Goal: Task Accomplishment & Management: Use online tool/utility

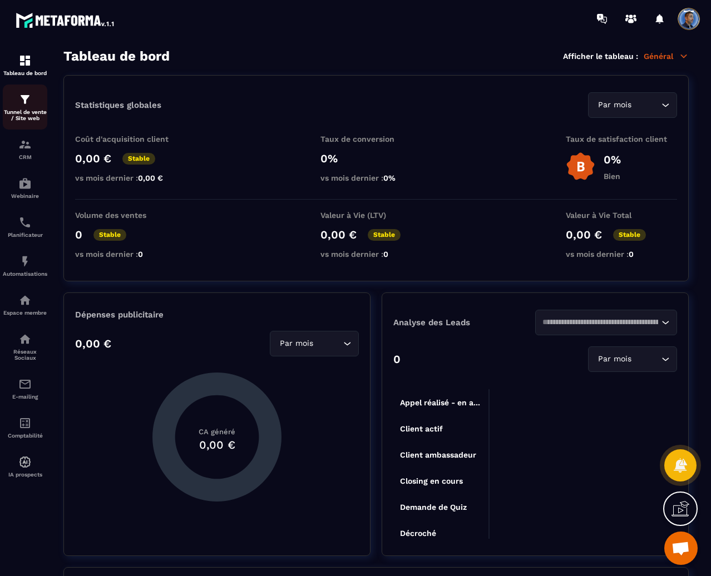
click at [36, 112] on p "Tunnel de vente / Site web" at bounding box center [25, 115] width 44 height 12
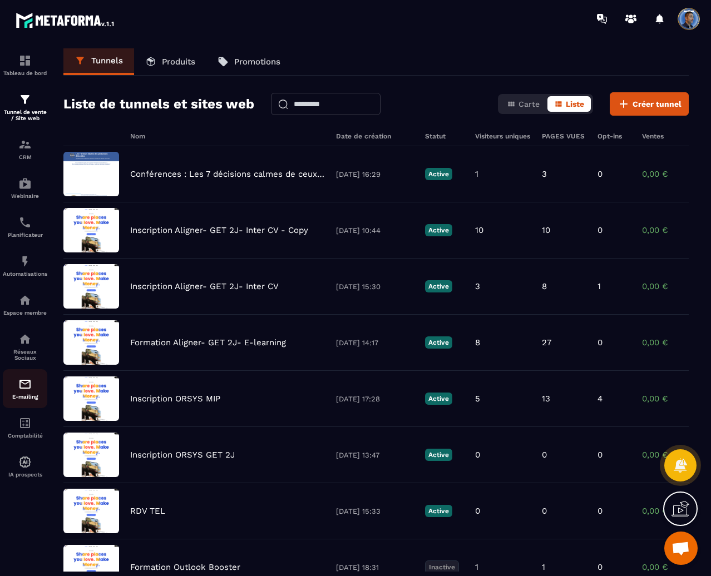
click at [23, 390] on img at bounding box center [24, 384] width 13 height 13
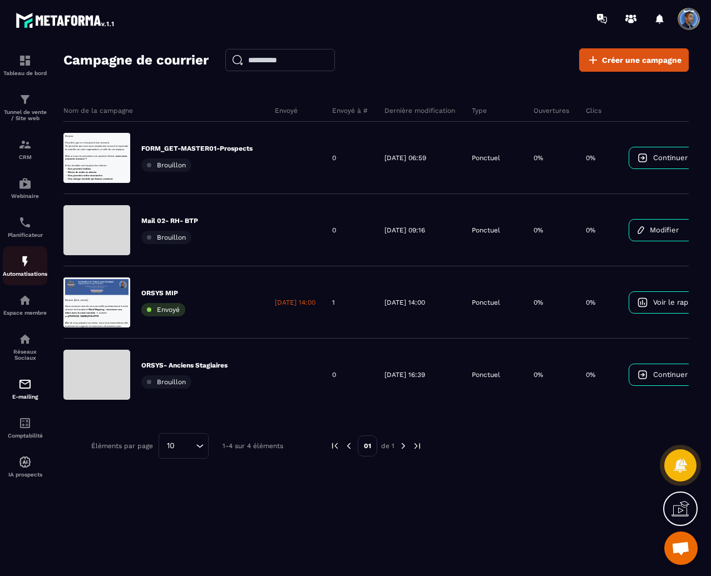
click at [27, 261] on img at bounding box center [24, 261] width 13 height 13
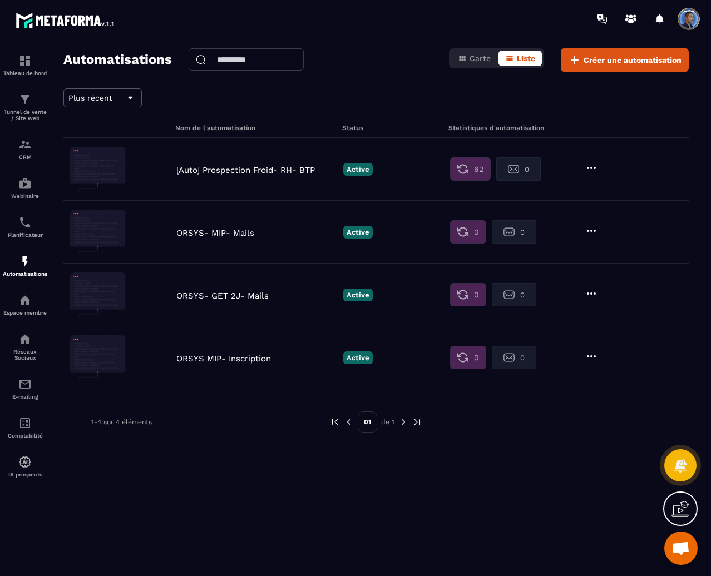
click at [273, 166] on p "[Auto] Prospection Froid- RH- BTP" at bounding box center [256, 170] width 161 height 10
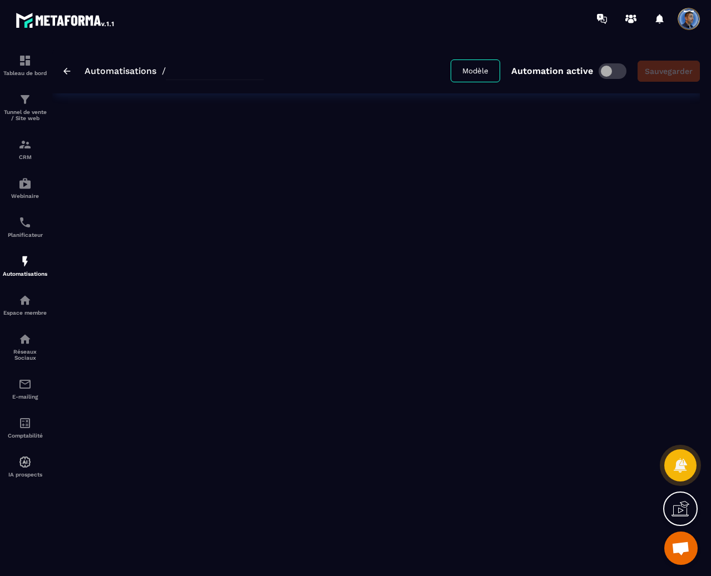
type input "**********"
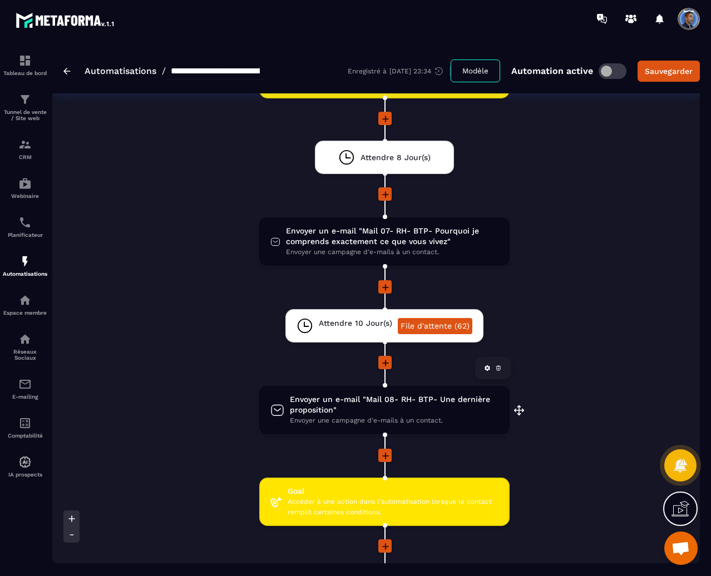
scroll to position [1750, 0]
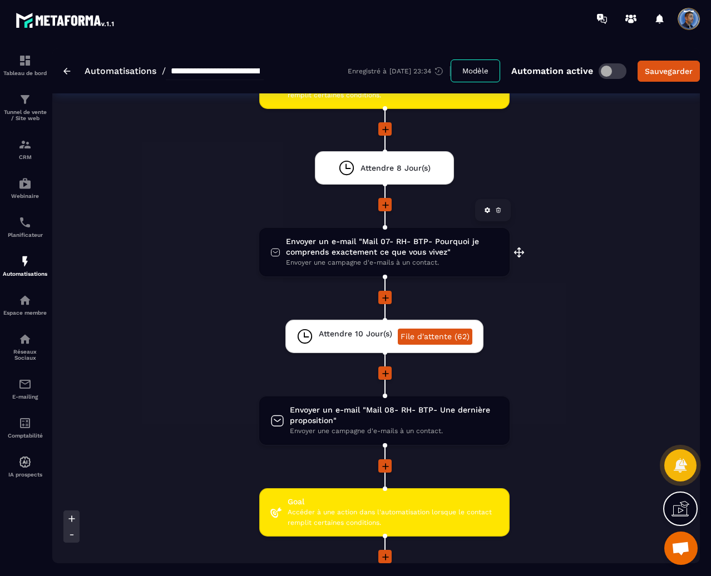
click at [384, 244] on span "Envoyer un e-mail "Mail 07- RH- BTP- Pourquoi je comprends exactement ce que vo…" at bounding box center [392, 246] width 212 height 21
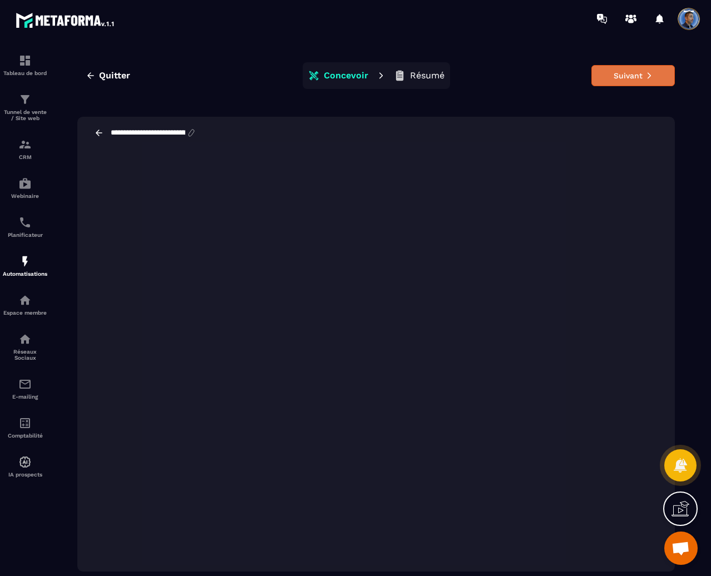
click at [631, 81] on button "Suivant" at bounding box center [632, 75] width 83 height 21
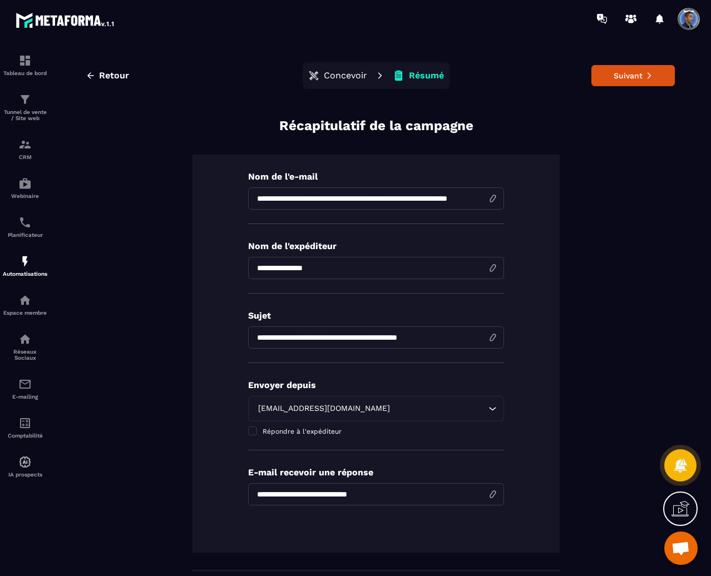
click at [631, 81] on button "Suivant" at bounding box center [632, 75] width 83 height 21
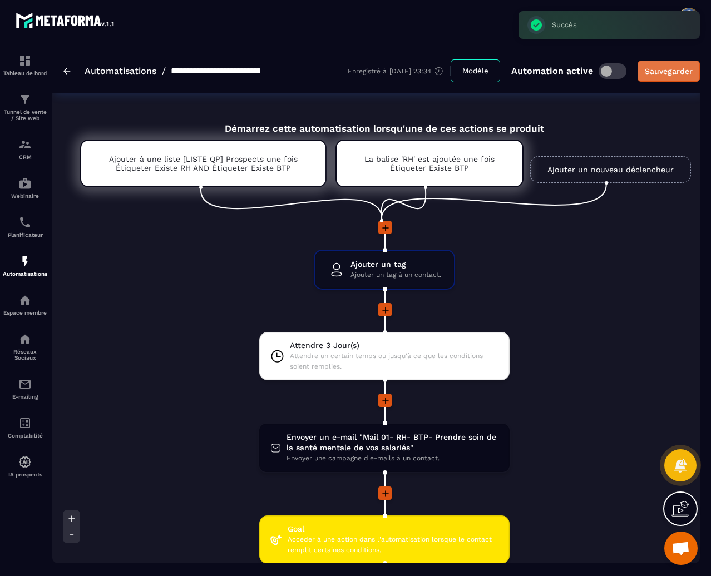
click at [663, 75] on div "Sauvegarder" at bounding box center [668, 71] width 48 height 11
click at [67, 70] on img at bounding box center [66, 71] width 7 height 7
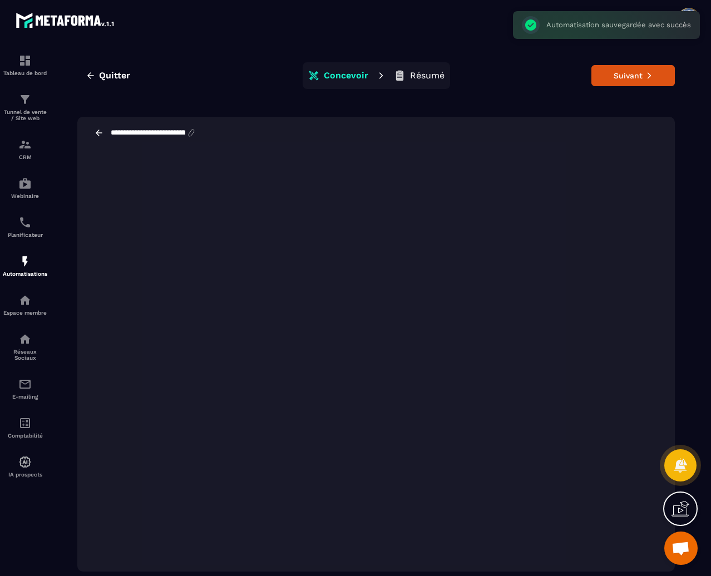
scroll to position [25, 0]
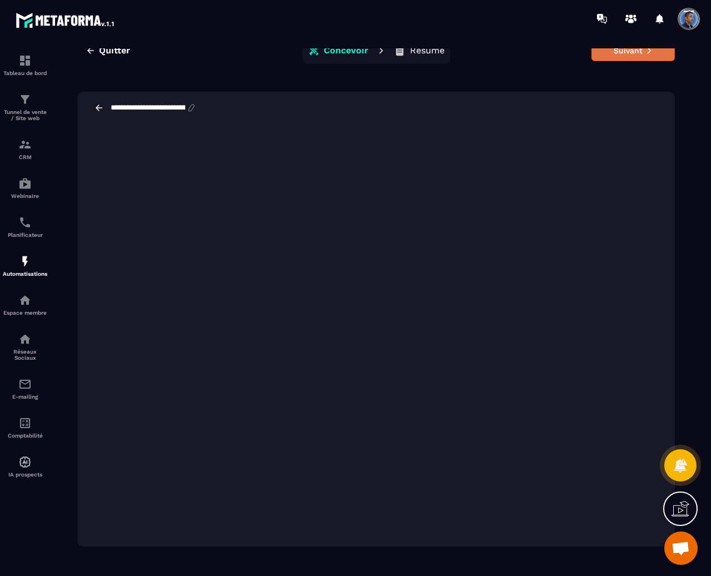
click at [627, 56] on button "Suivant" at bounding box center [632, 50] width 83 height 21
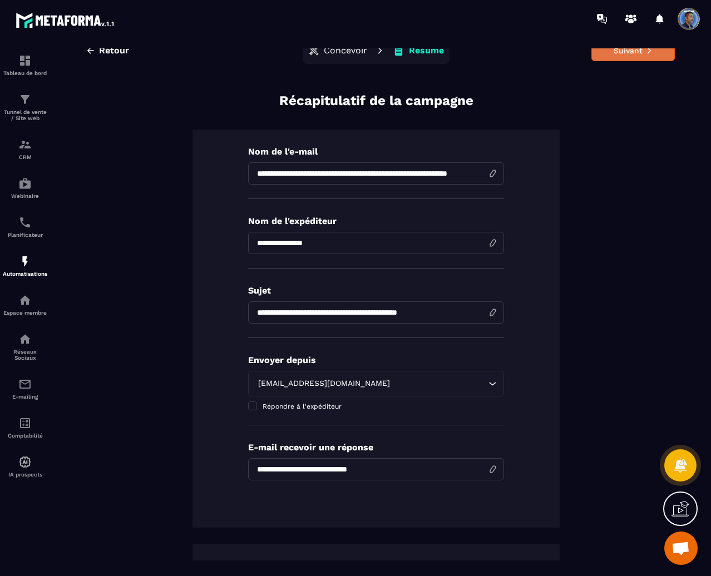
click at [645, 53] on icon at bounding box center [649, 51] width 8 height 8
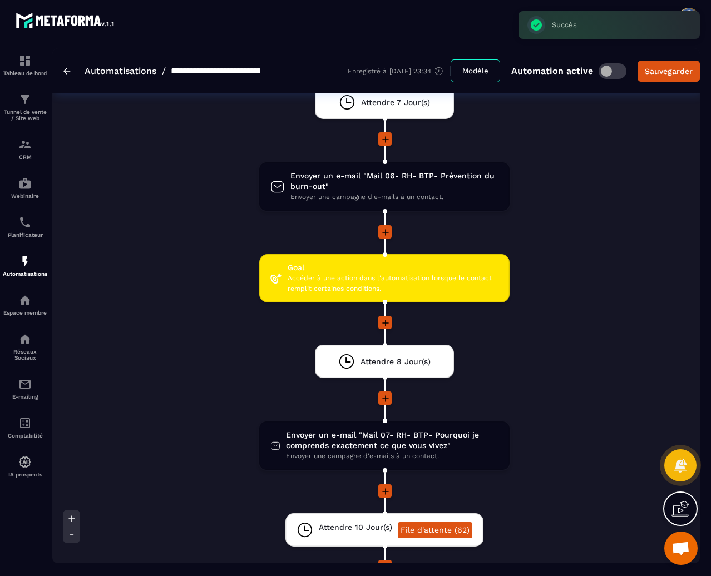
scroll to position [1835, 0]
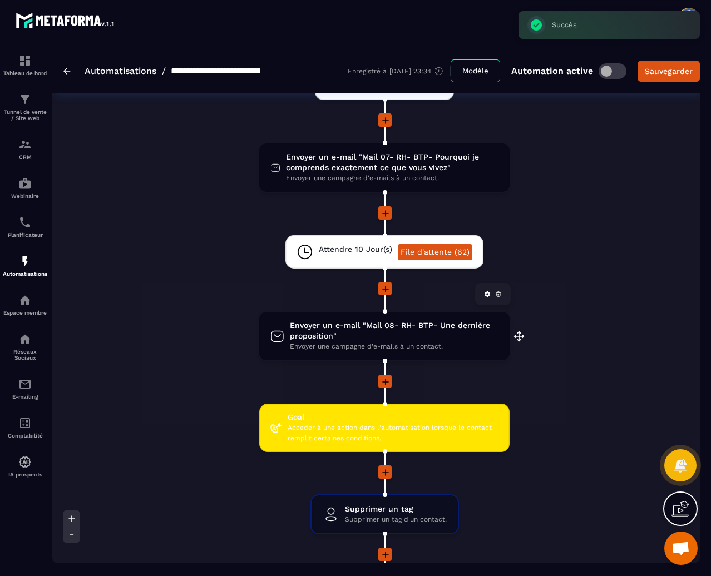
click at [414, 343] on span "Envoyer une campagne d'e-mails à un contact." at bounding box center [394, 346] width 209 height 11
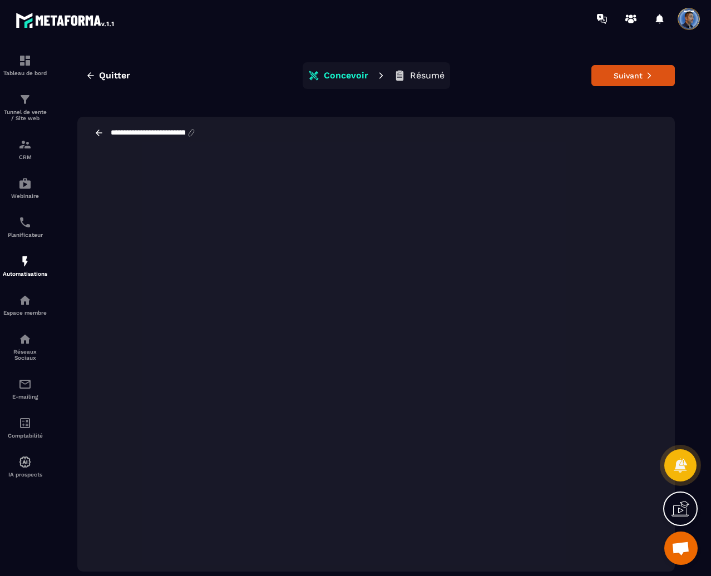
scroll to position [25, 0]
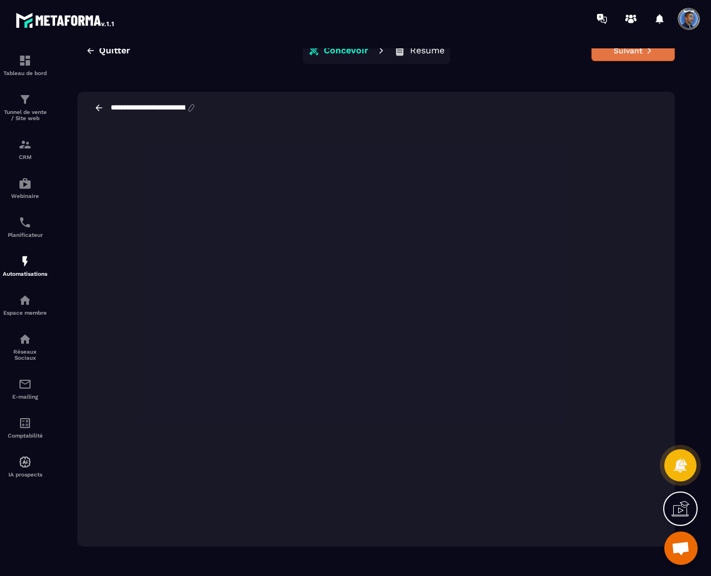
click at [632, 59] on button "Suivant" at bounding box center [632, 50] width 83 height 21
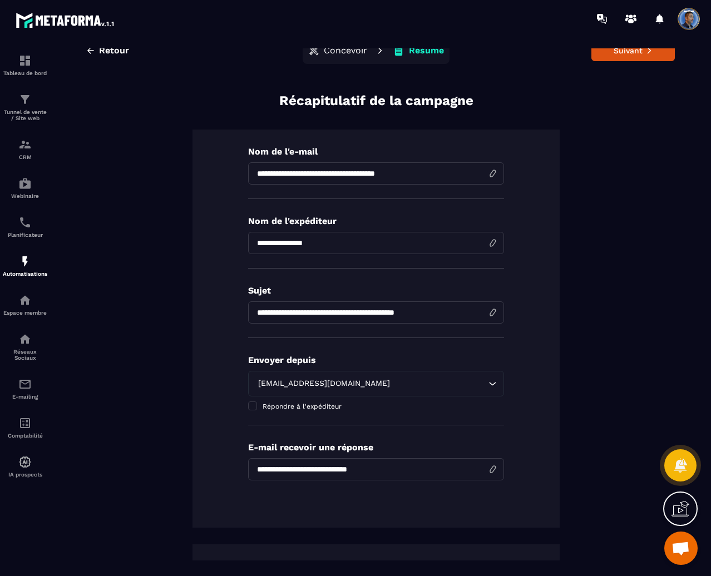
click at [632, 59] on button "Suivant" at bounding box center [632, 50] width 83 height 21
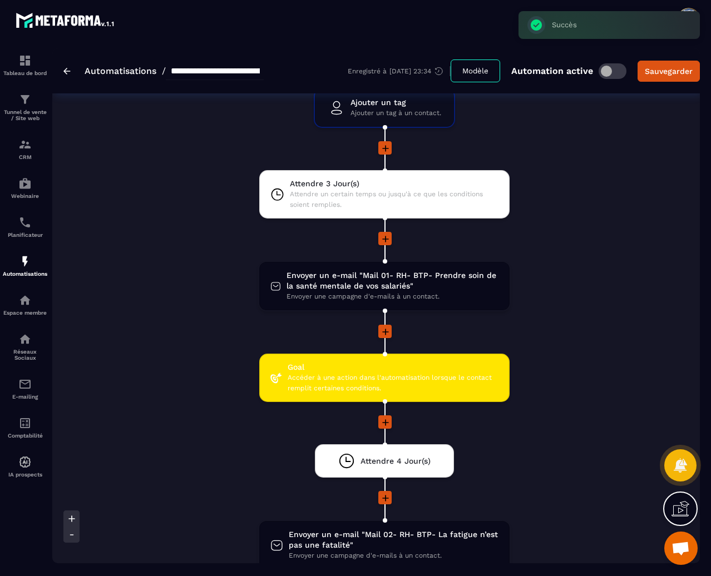
scroll to position [167, 0]
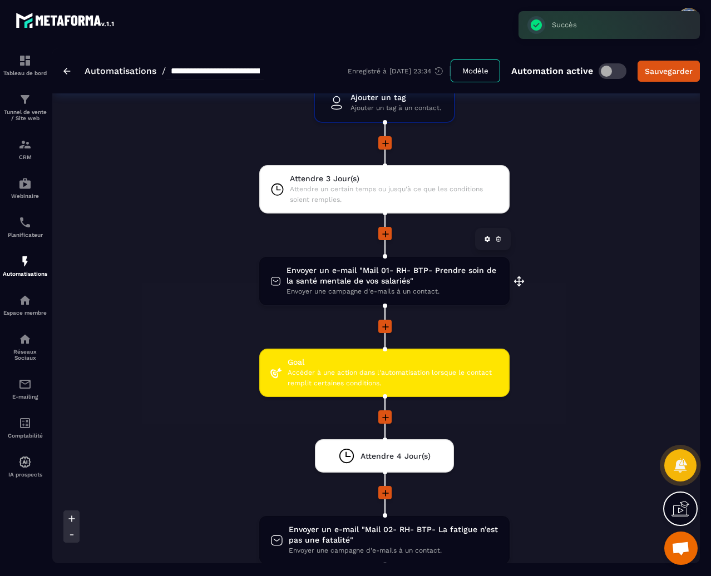
click at [399, 279] on span "Envoyer un e-mail "Mail 01- RH- BTP- Prendre soin de la santé mentale de vos sa…" at bounding box center [392, 275] width 212 height 21
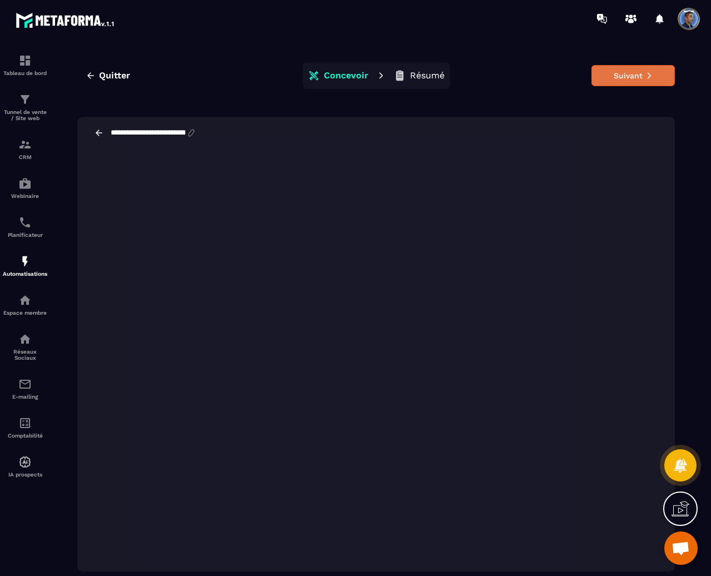
click at [630, 78] on button "Suivant" at bounding box center [632, 75] width 83 height 21
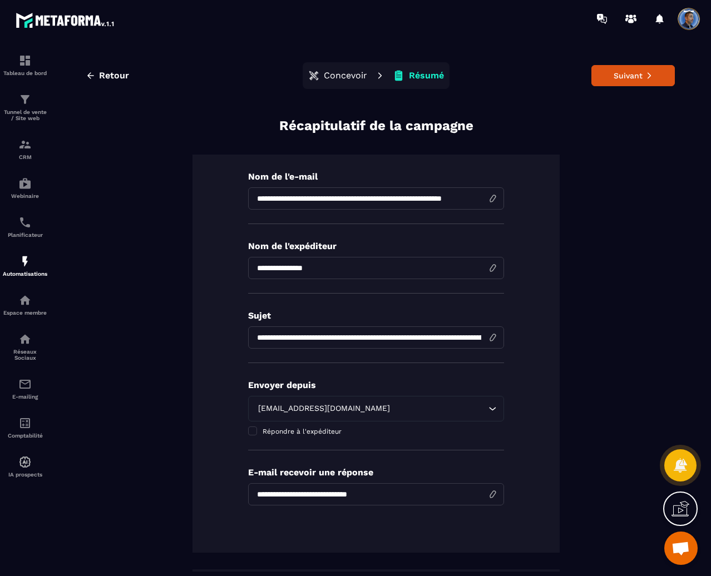
click at [630, 78] on button "Suivant" at bounding box center [632, 75] width 83 height 21
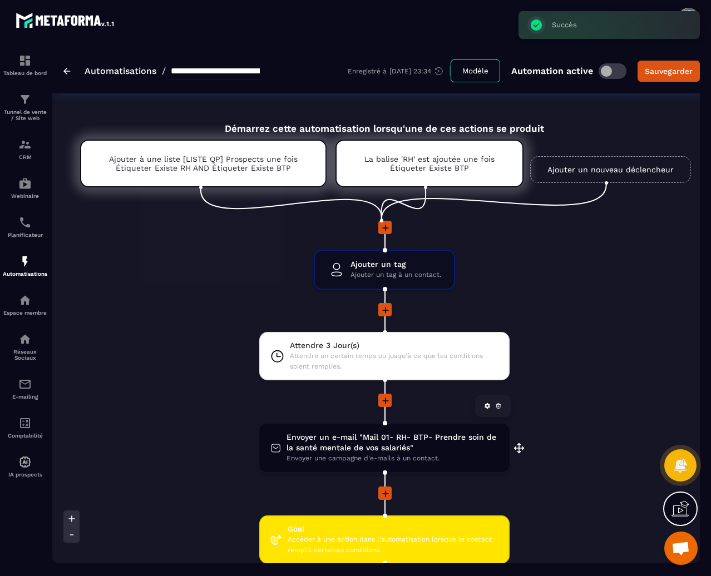
click at [399, 451] on span "Envoyer un e-mail "Mail 01- RH- BTP- Prendre soin de la santé mentale de vos sa…" at bounding box center [392, 442] width 212 height 21
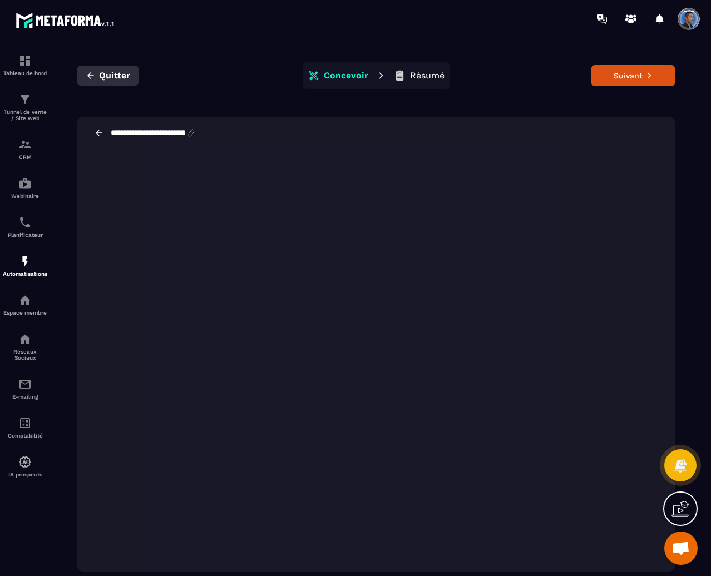
click at [123, 73] on span "Quitter" at bounding box center [114, 75] width 31 height 11
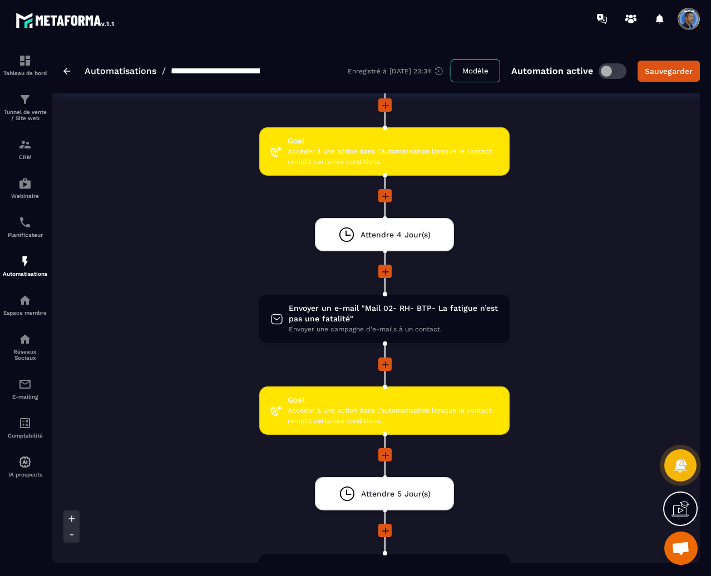
scroll to position [389, 0]
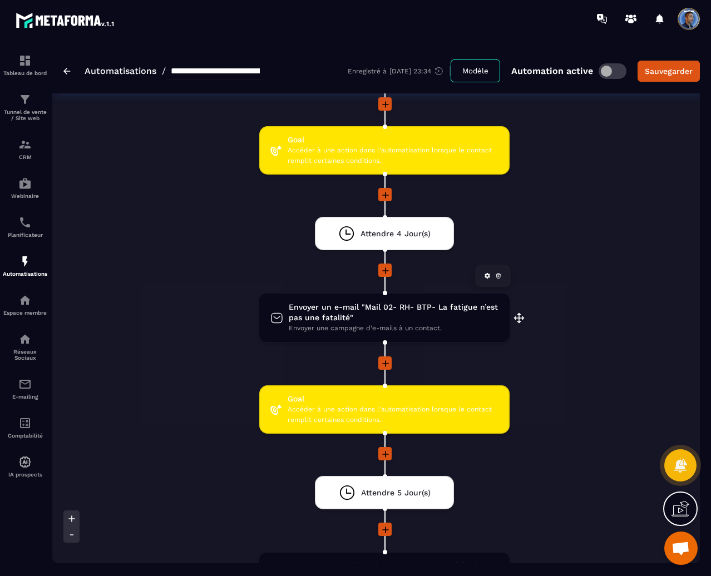
click at [379, 315] on span "Envoyer un e-mail "Mail 02- RH- BTP- La fatigue n’est pas une fatalité"" at bounding box center [394, 312] width 210 height 21
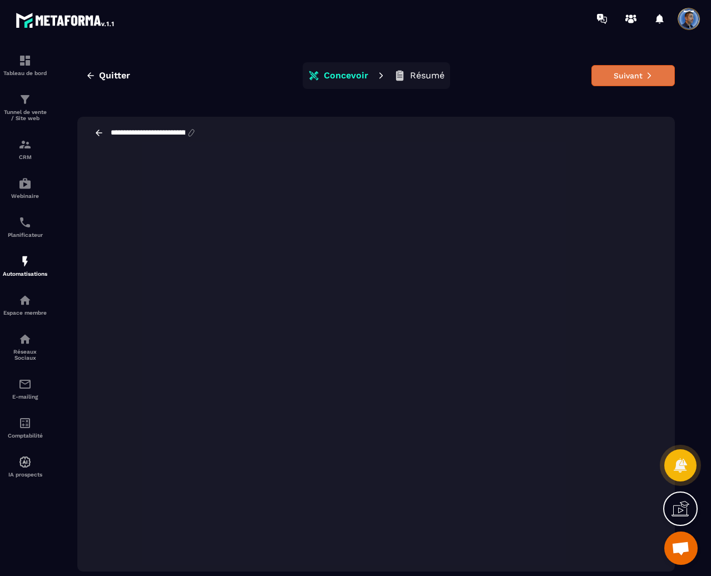
click at [626, 76] on button "Suivant" at bounding box center [632, 75] width 83 height 21
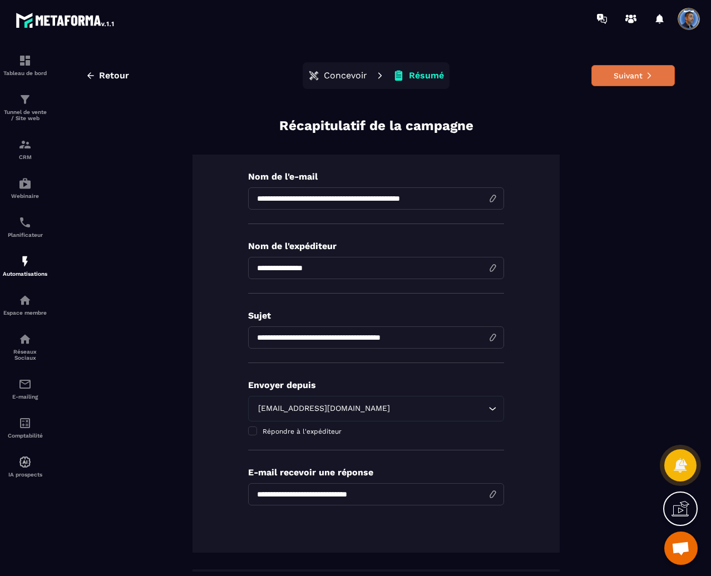
click at [591, 71] on button "Suivant" at bounding box center [632, 75] width 83 height 21
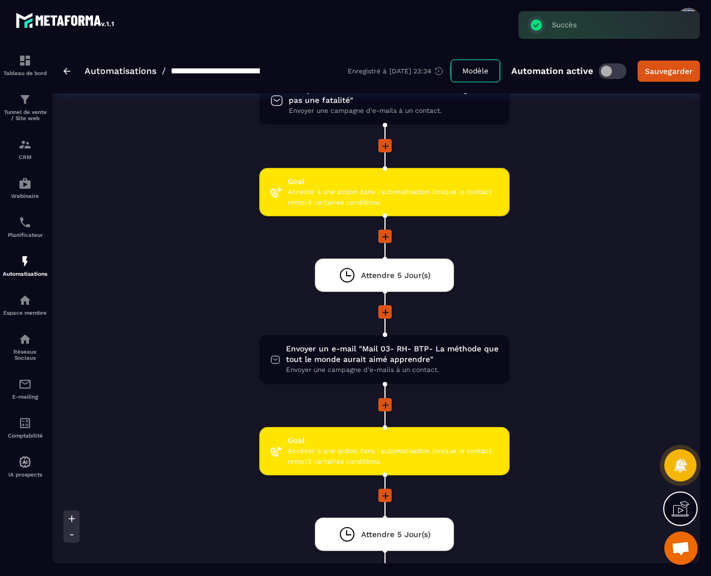
scroll to position [667, 0]
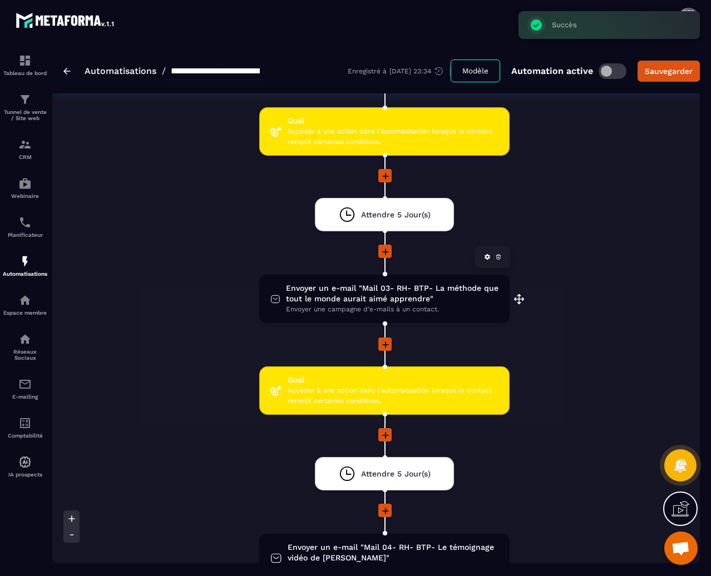
click at [427, 307] on span "Envoyer une campagne d'e-mails à un contact." at bounding box center [392, 309] width 212 height 11
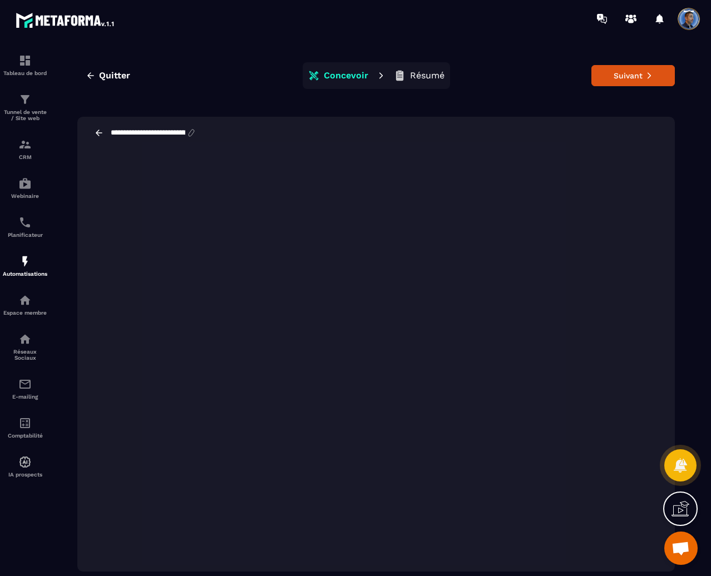
scroll to position [25, 0]
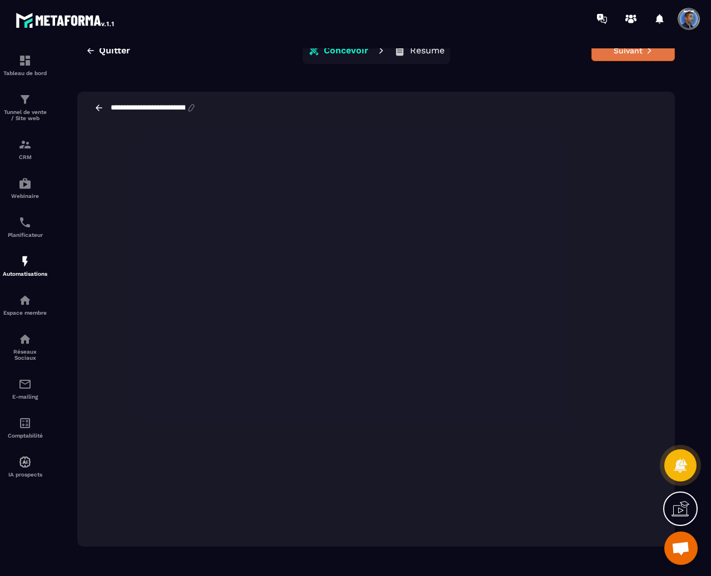
click at [643, 50] on button "Suivant" at bounding box center [632, 50] width 83 height 21
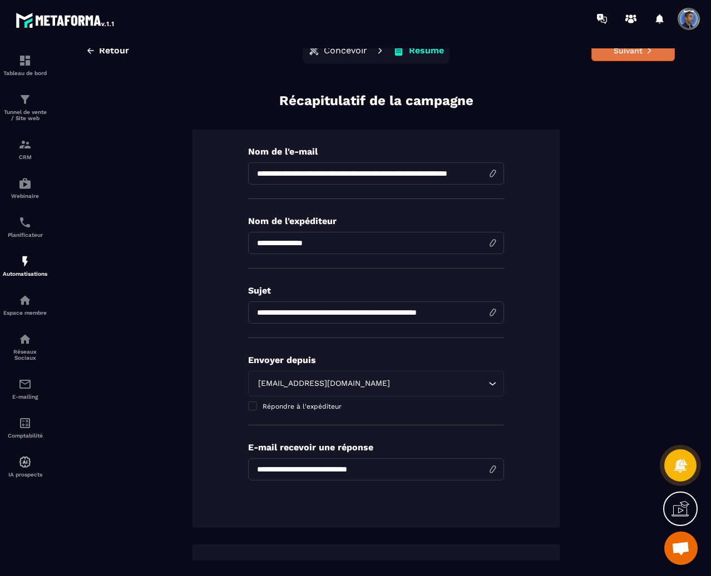
click at [639, 55] on button "Suivant" at bounding box center [632, 50] width 83 height 21
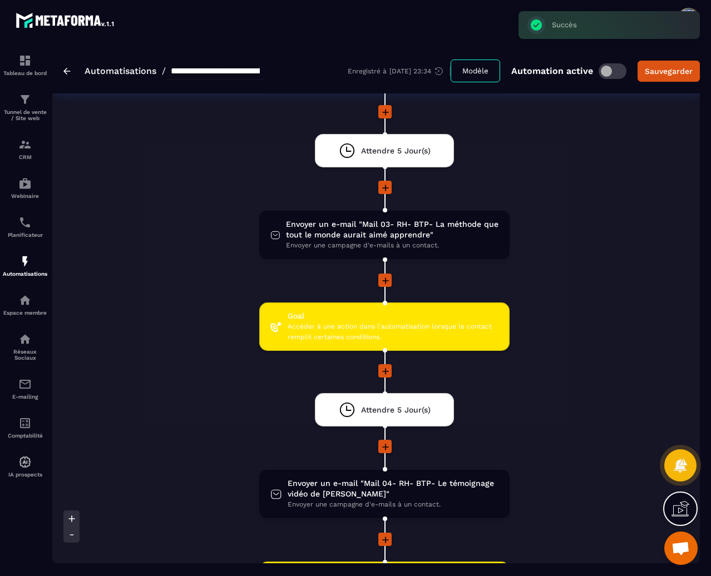
scroll to position [834, 0]
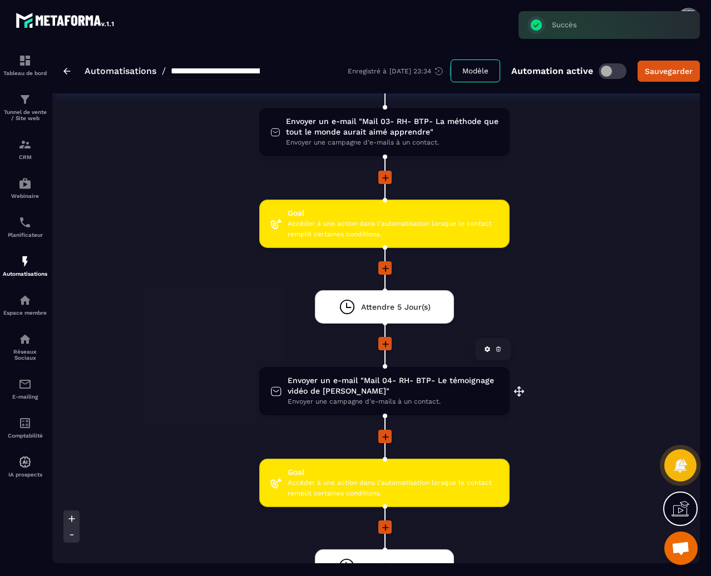
click at [413, 388] on span "Envoyer un e-mail "Mail 04- RH- BTP- Le témoignage vidéo de [PERSON_NAME]"" at bounding box center [392, 385] width 211 height 21
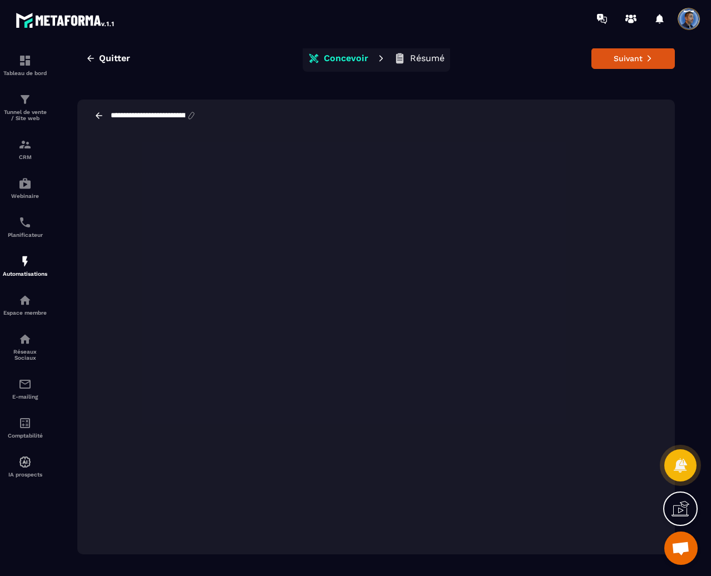
scroll to position [25, 0]
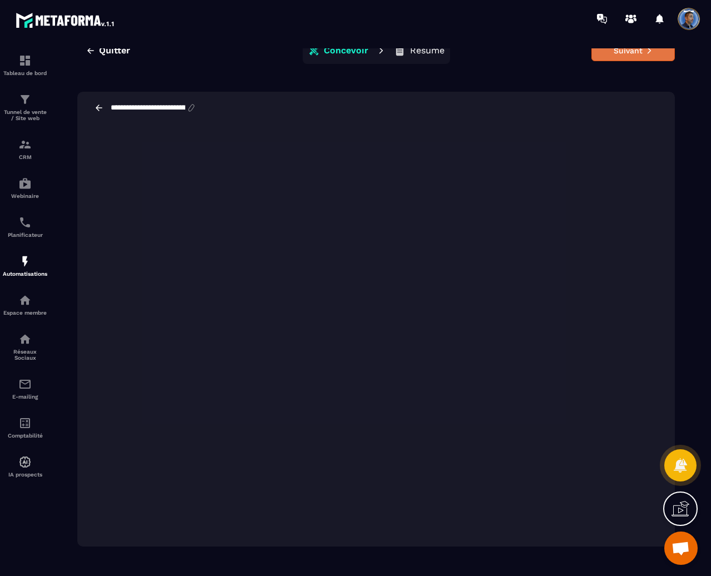
click at [630, 53] on button "Suivant" at bounding box center [632, 50] width 83 height 21
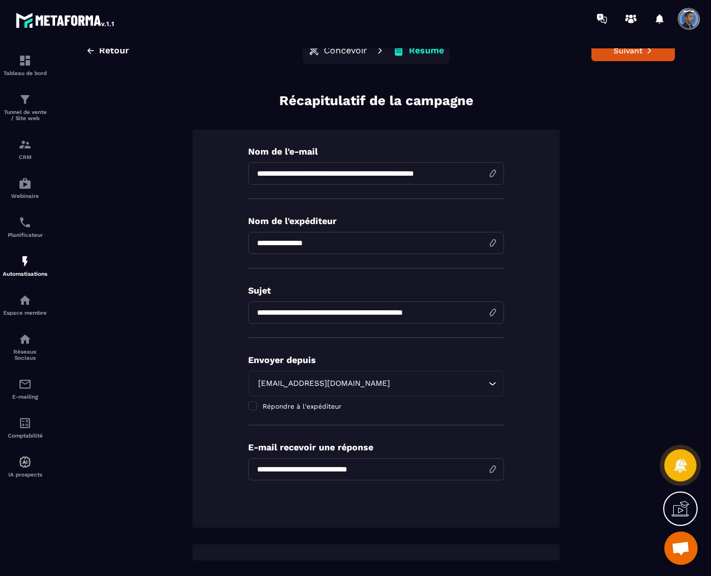
click at [630, 53] on button "Suivant" at bounding box center [632, 50] width 83 height 21
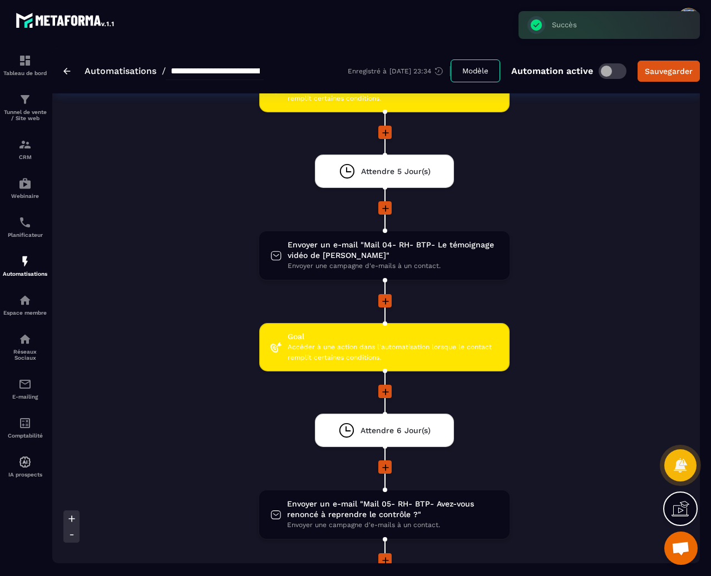
scroll to position [1168, 0]
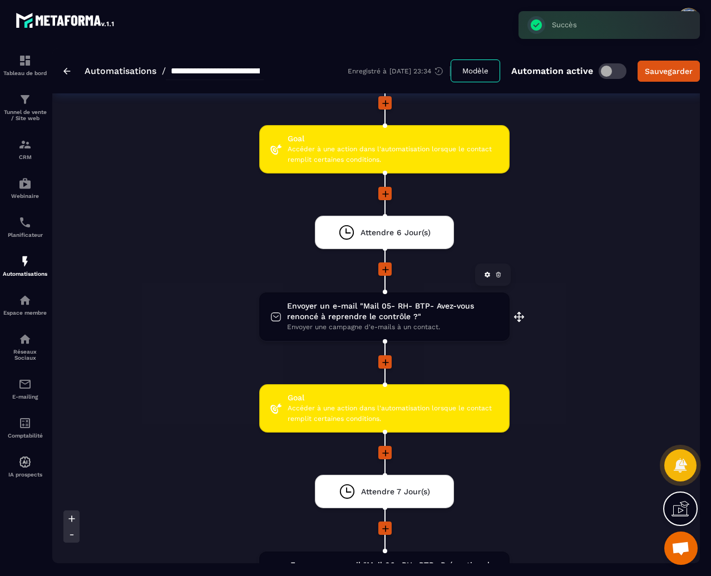
click at [396, 319] on span "Envoyer un e-mail "Mail 05- RH- BTP- Avez-vous renoncé à reprendre le contrôle …" at bounding box center [392, 311] width 211 height 21
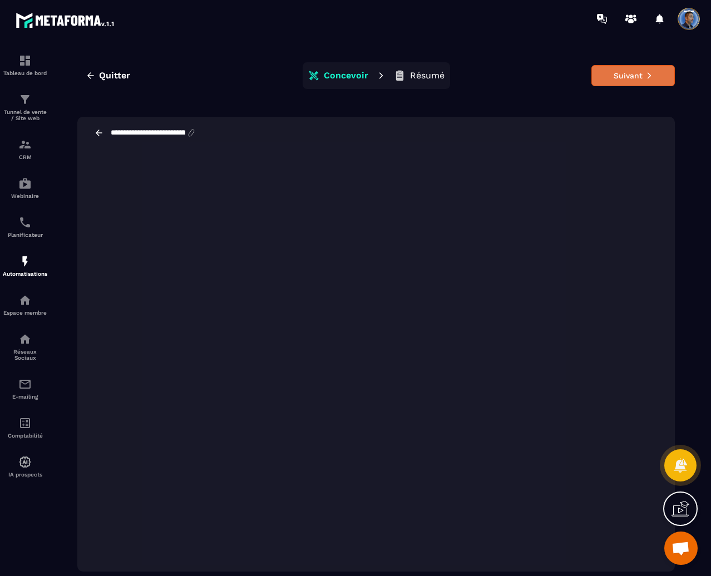
click at [627, 76] on button "Suivant" at bounding box center [632, 75] width 83 height 21
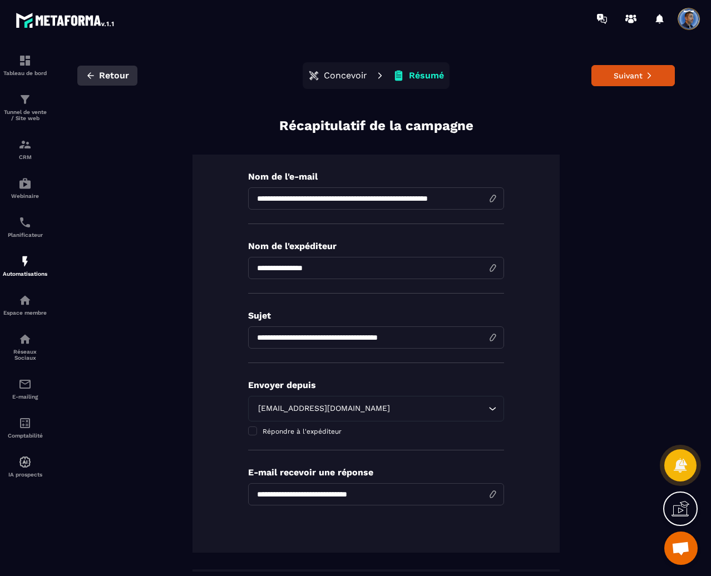
click at [98, 68] on button "Retour" at bounding box center [107, 76] width 60 height 20
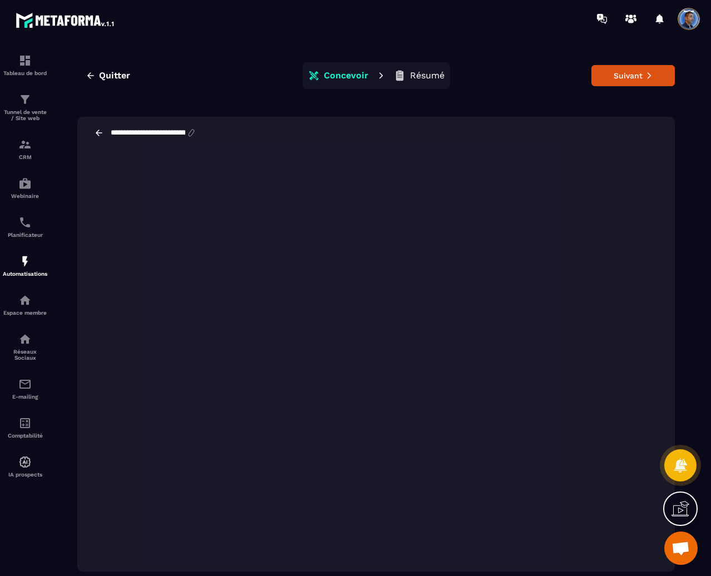
scroll to position [25, 0]
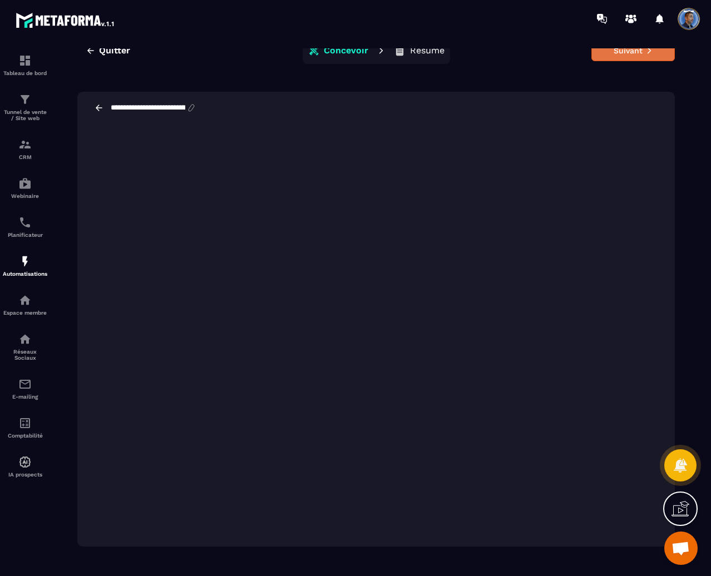
click at [631, 54] on button "Suivant" at bounding box center [632, 50] width 83 height 21
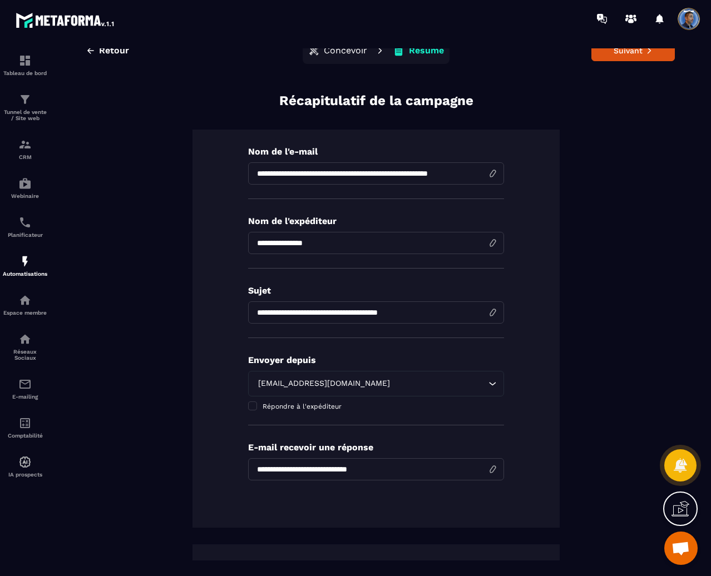
click at [631, 54] on button "Suivant" at bounding box center [632, 50] width 83 height 21
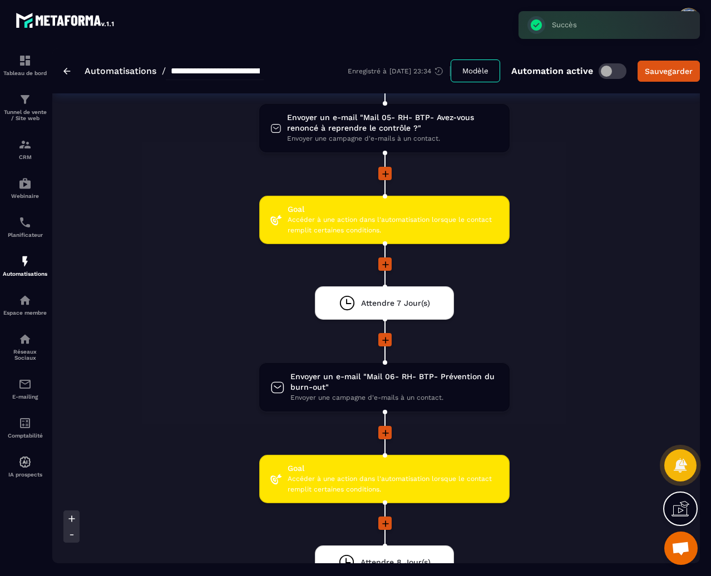
scroll to position [1390, 0]
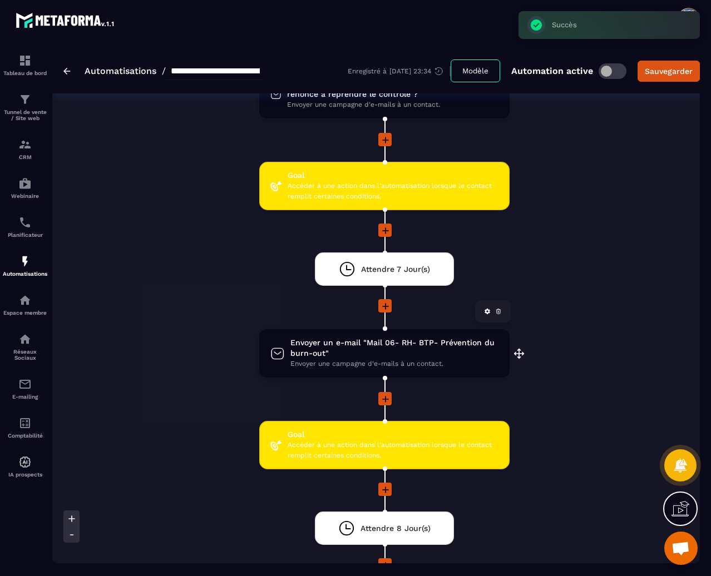
click at [398, 355] on span "Envoyer un e-mail "Mail 06- RH- BTP- Prévention du burn-out"" at bounding box center [394, 348] width 208 height 21
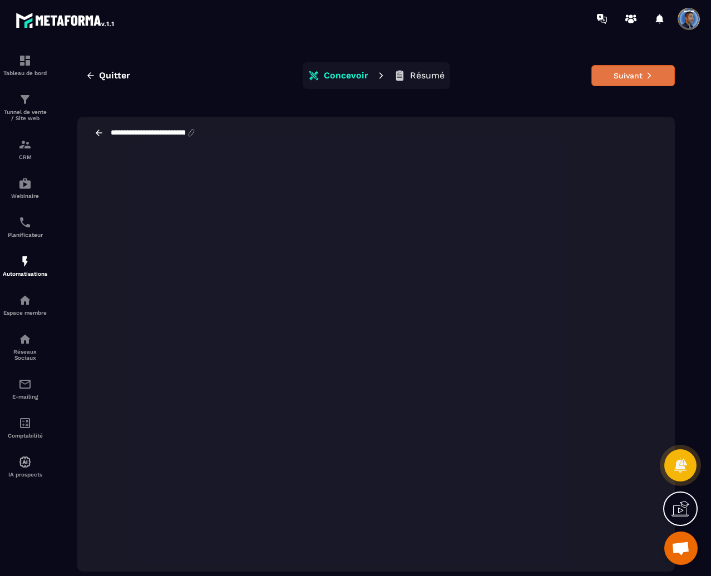
click at [633, 80] on button "Suivant" at bounding box center [632, 75] width 83 height 21
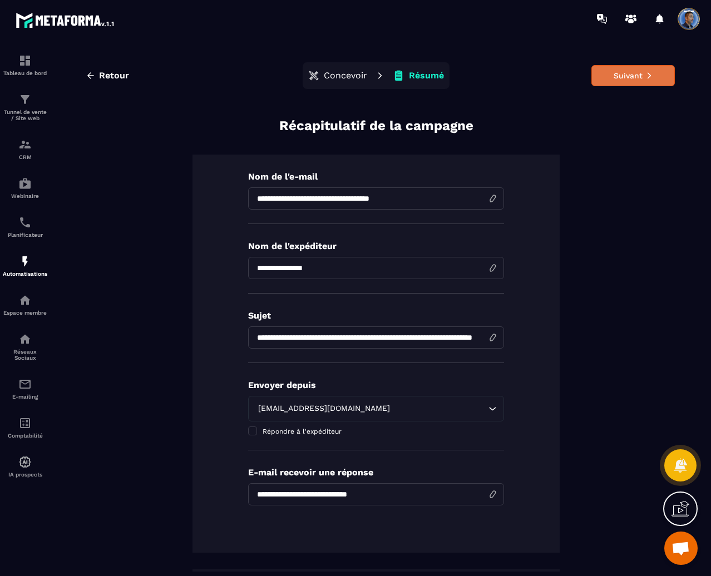
click at [636, 74] on button "Suivant" at bounding box center [632, 75] width 83 height 21
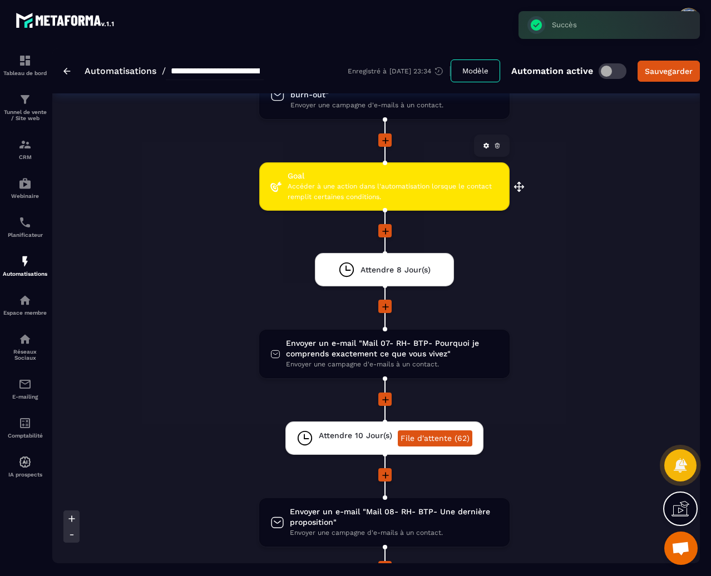
scroll to position [1668, 0]
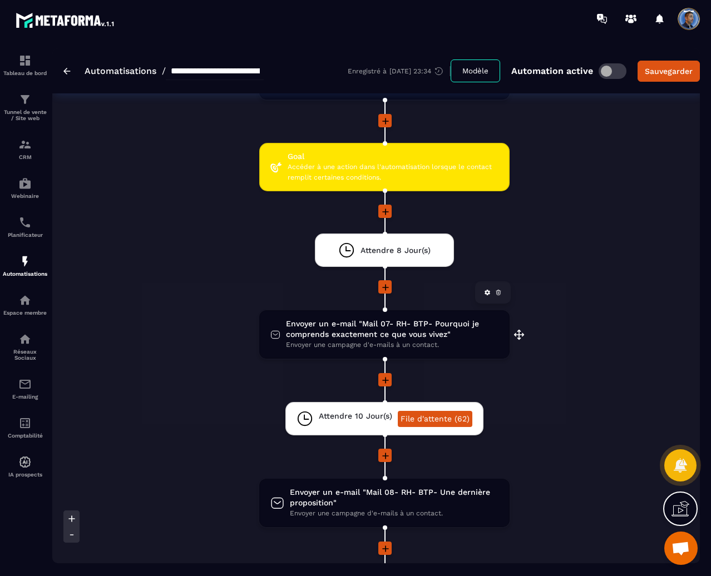
click at [382, 343] on span "Envoyer une campagne d'e-mails à un contact." at bounding box center [392, 345] width 212 height 11
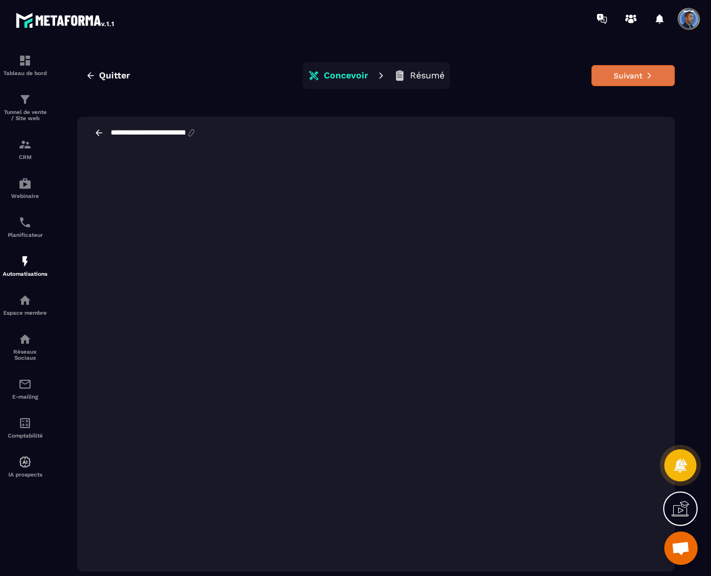
click at [648, 72] on icon at bounding box center [649, 76] width 8 height 8
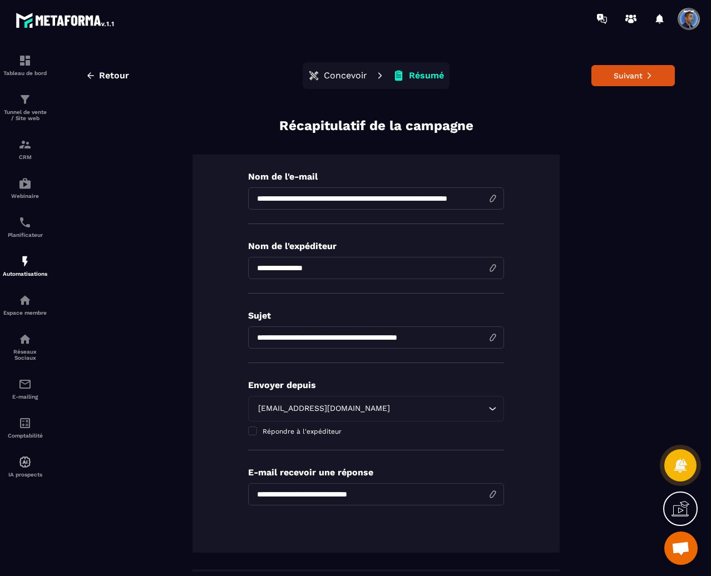
click at [648, 72] on button "Suivant" at bounding box center [632, 75] width 83 height 21
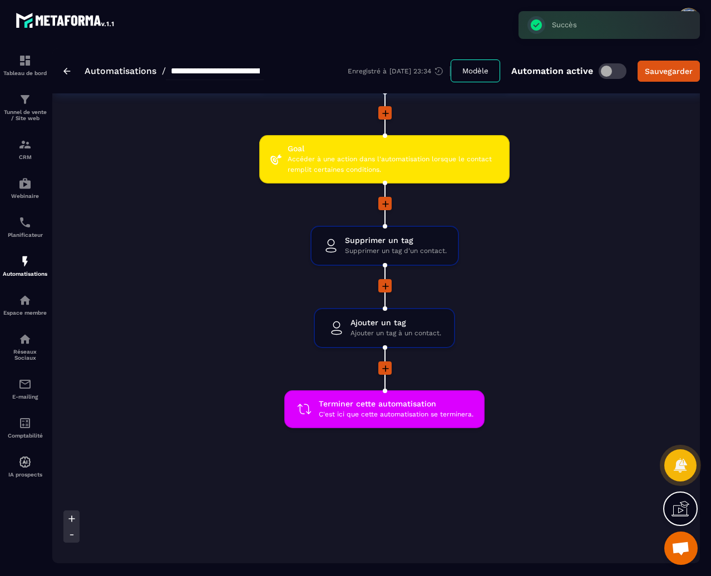
scroll to position [2140, 0]
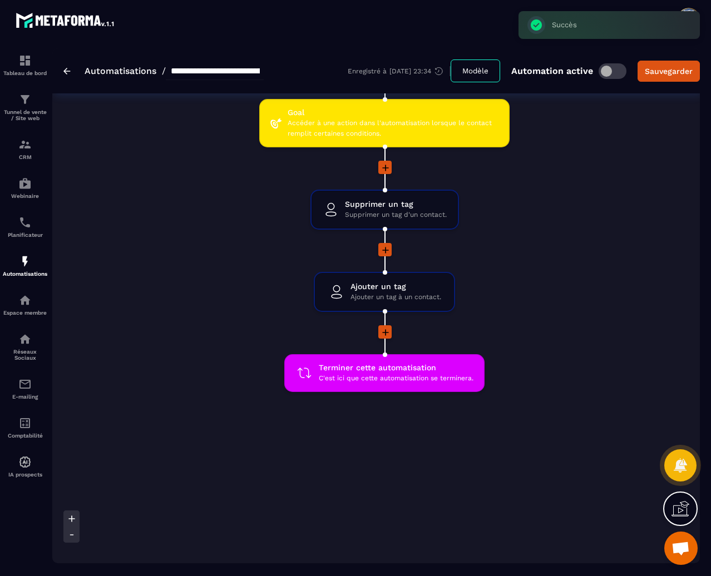
drag, startPoint x: 575, startPoint y: 314, endPoint x: 582, endPoint y: 278, distance: 36.9
click at [663, 67] on div "Sauvegarder" at bounding box center [668, 71] width 48 height 11
